Goal: Find specific page/section: Find specific page/section

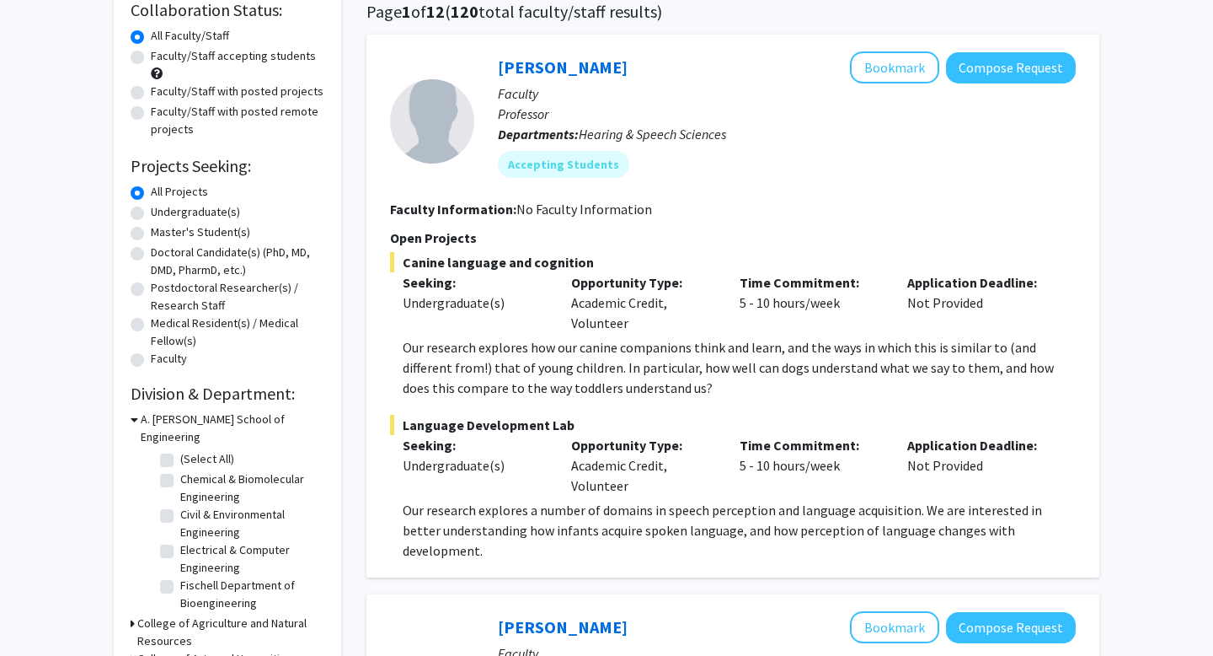
scroll to position [165, 0]
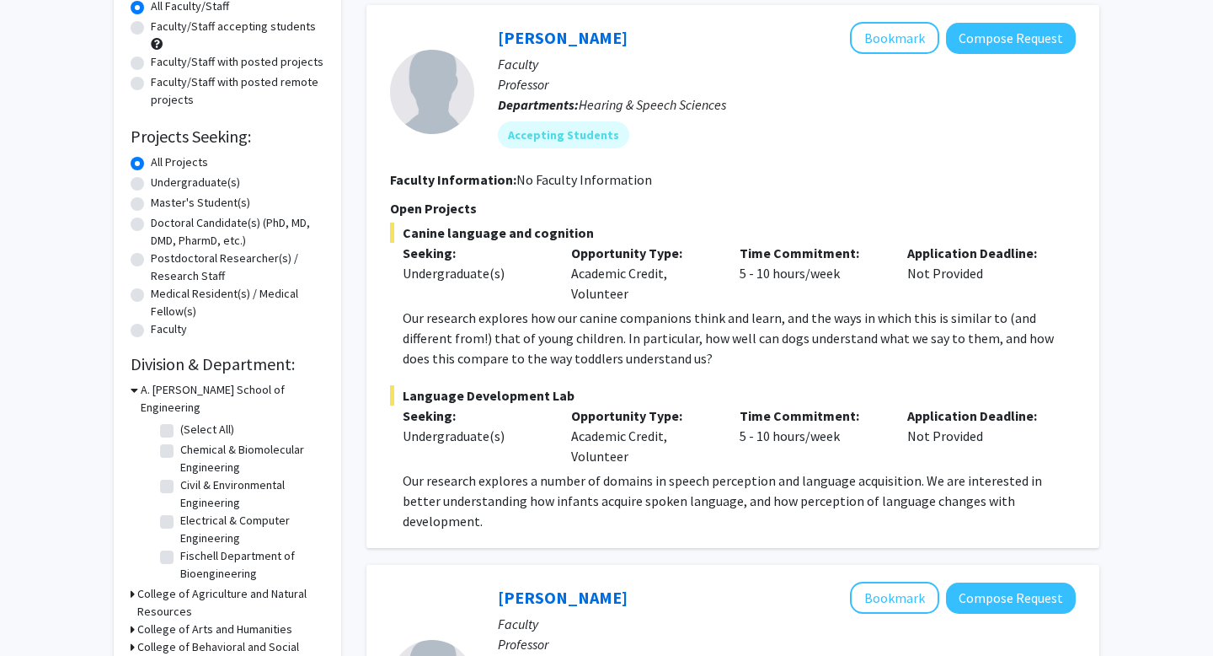
click at [208, 585] on h3 "College of Agriculture and Natural Resources" at bounding box center [230, 602] width 187 height 35
click at [201, 624] on label "(Select All)" at bounding box center [207, 633] width 54 height 18
click at [191, 624] on input "(Select All)" at bounding box center [185, 629] width 11 height 11
checkbox input "true"
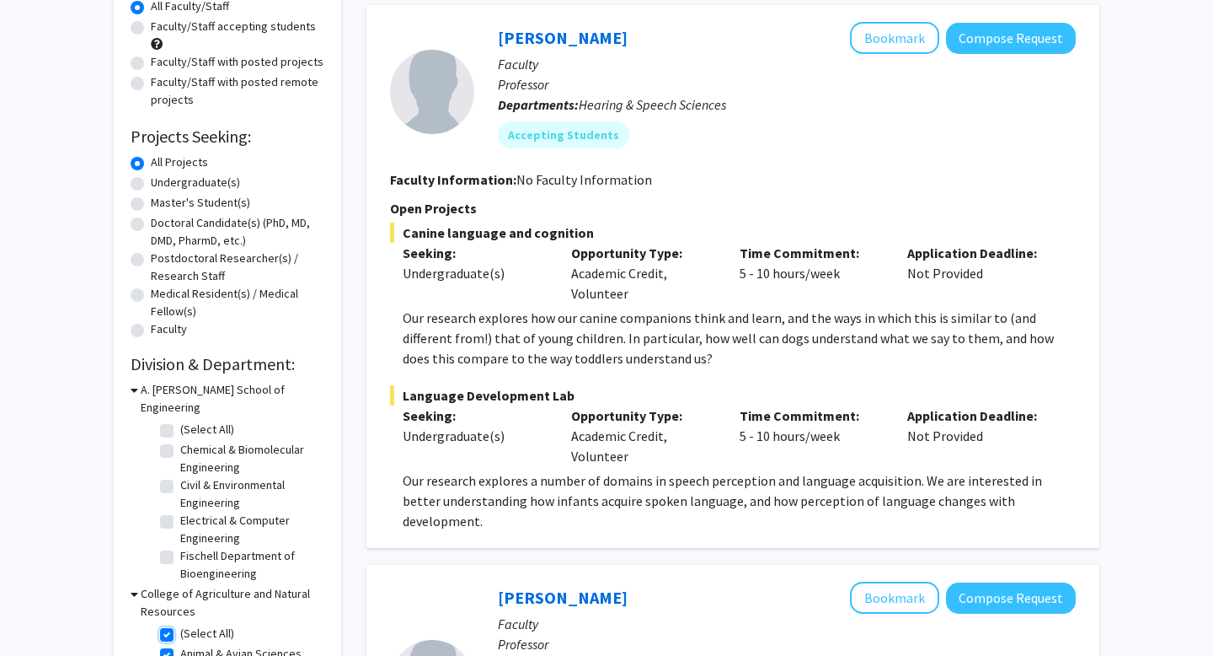
checkbox input "true"
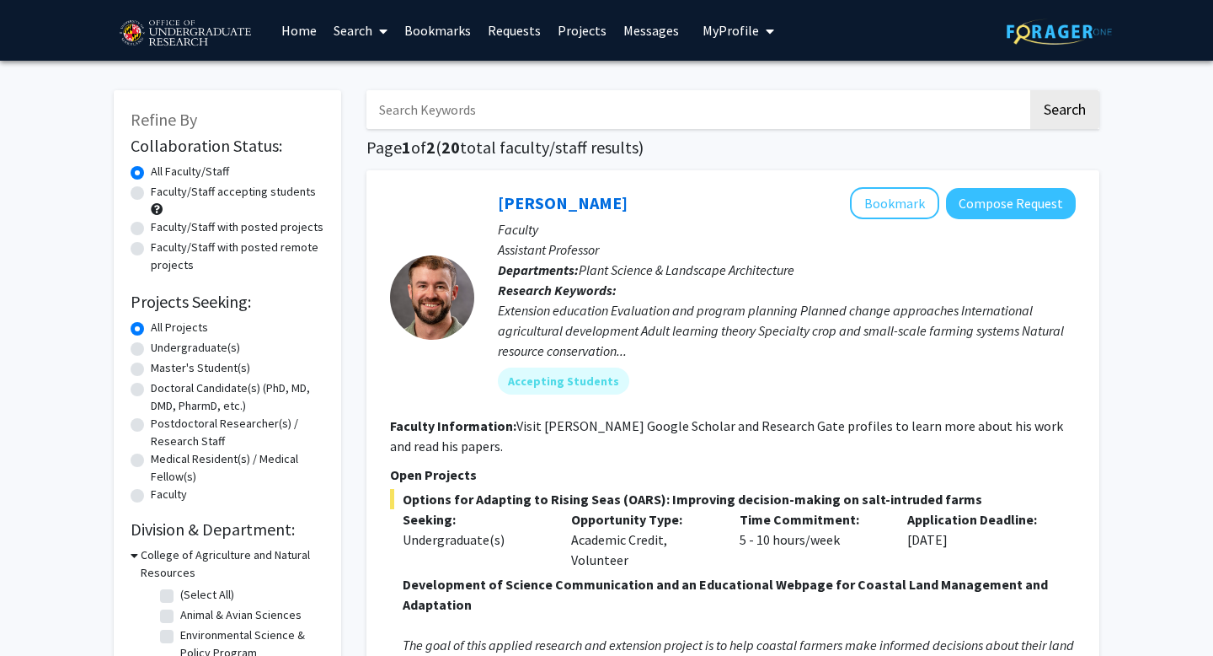
checkbox input "false"
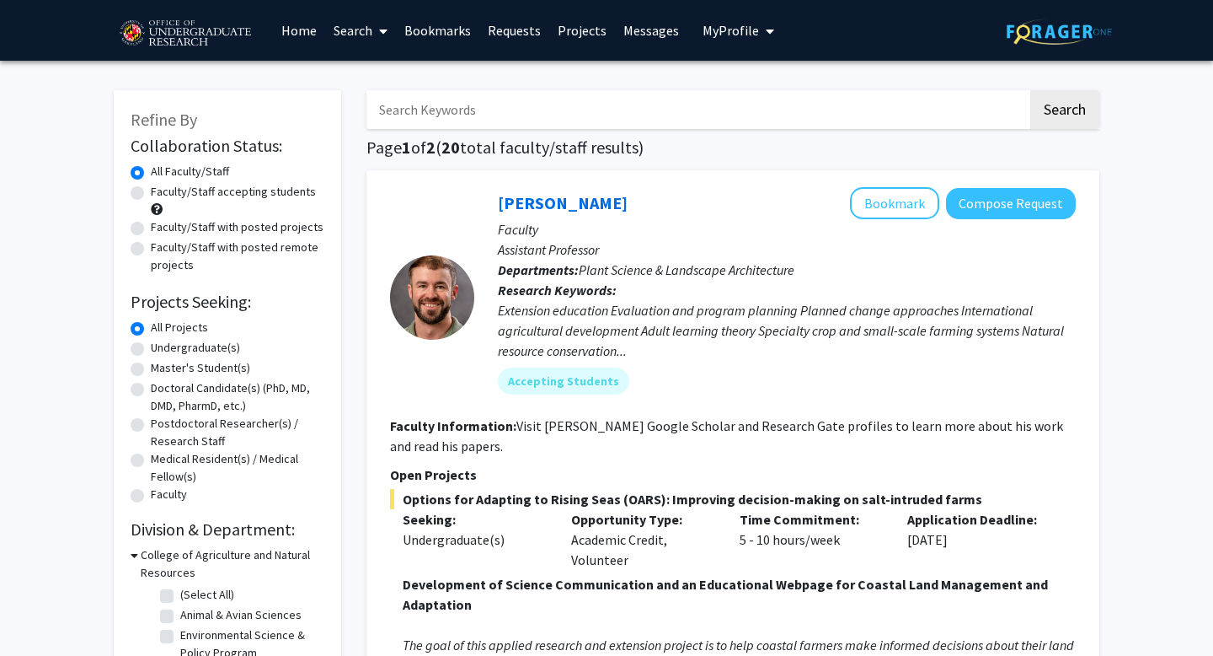
checkbox input "false"
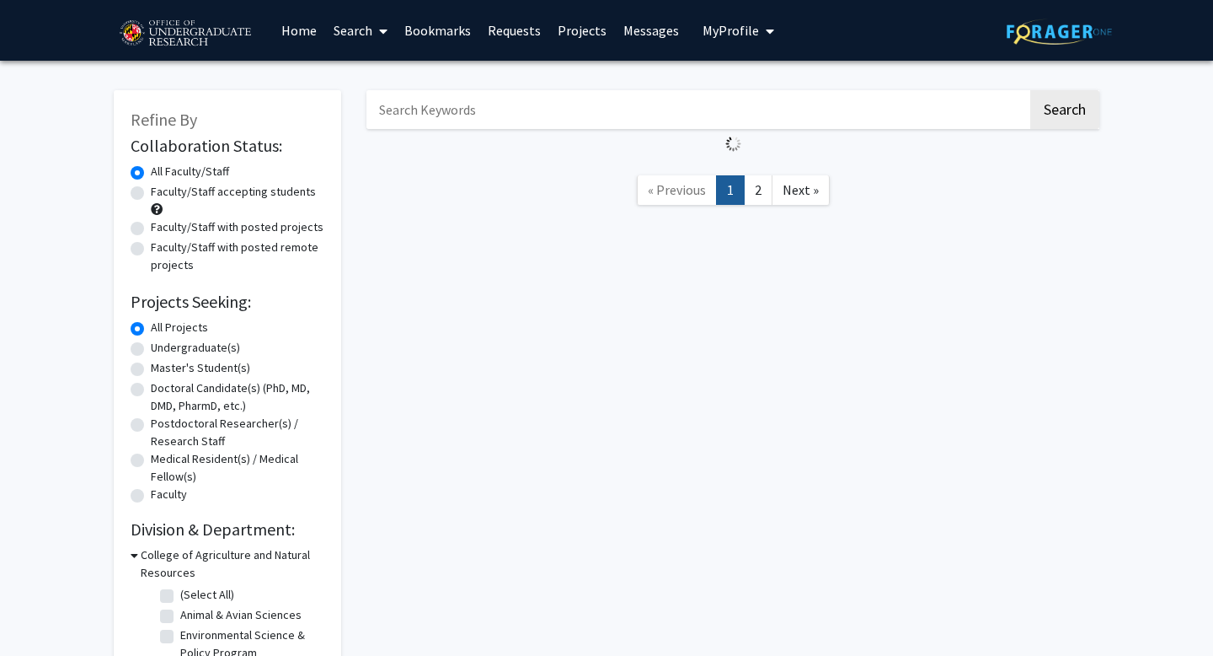
scroll to position [165, 0]
